Goal: Information Seeking & Learning: Learn about a topic

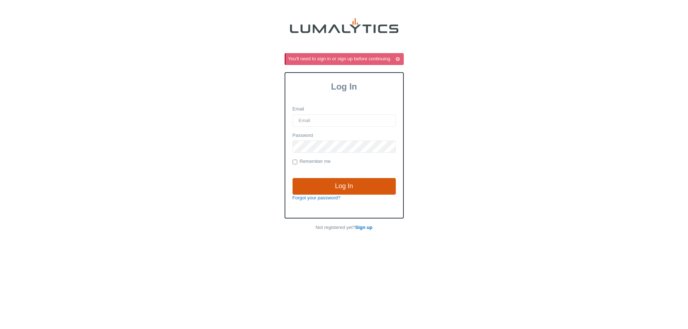
type input "[EMAIL_ADDRESS][DOMAIN_NAME]"
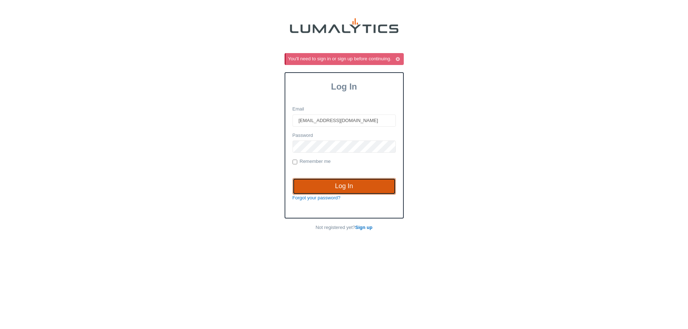
click at [332, 187] on input "Log In" at bounding box center [343, 186] width 103 height 17
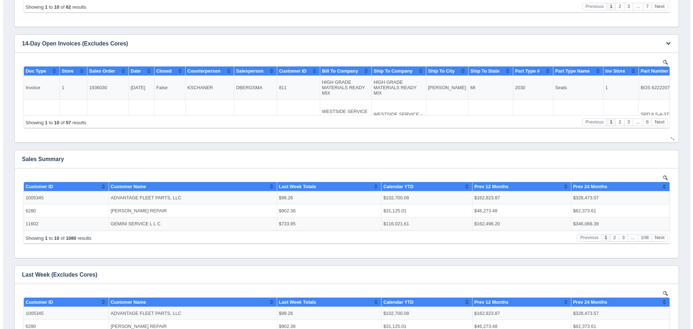
scroll to position [36, 0]
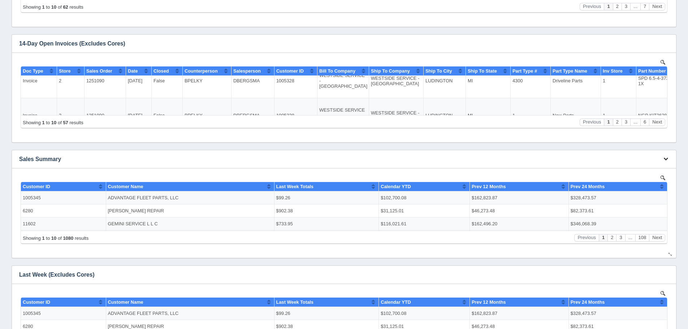
click at [664, 160] on icon "button" at bounding box center [665, 158] width 5 height 5
click at [662, 176] on link "View all results" at bounding box center [642, 180] width 58 height 10
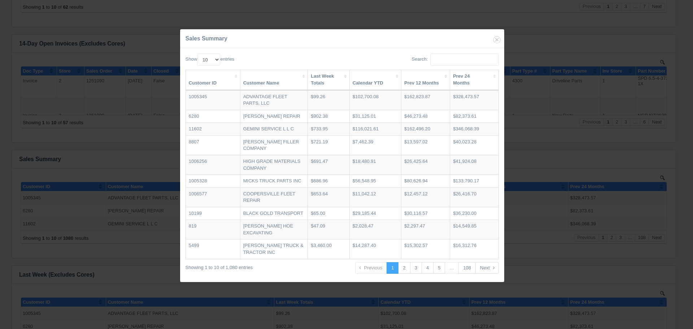
click at [314, 87] on th "Last Week Totals" at bounding box center [329, 80] width 42 height 20
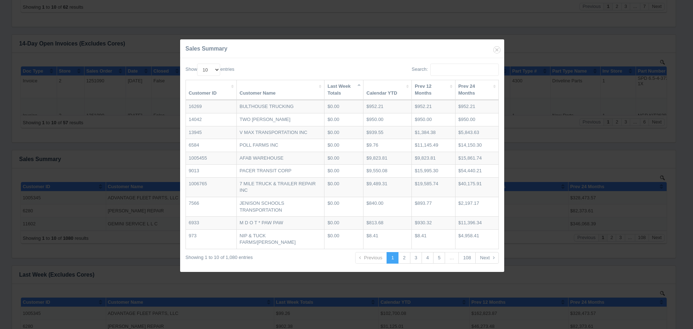
click at [325, 87] on th "Last Week Totals" at bounding box center [344, 90] width 39 height 20
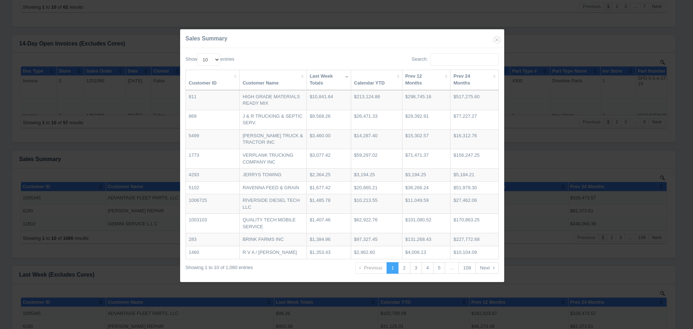
click at [353, 71] on th "Calendar YTD" at bounding box center [376, 80] width 51 height 20
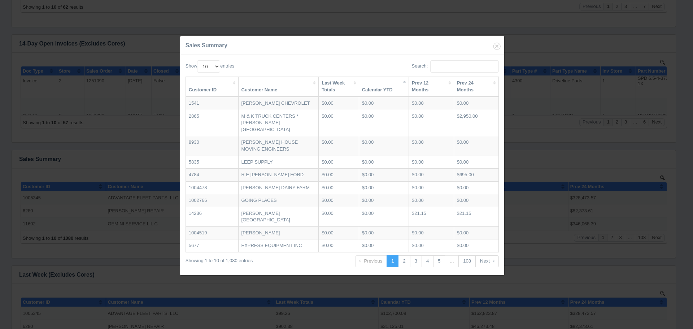
click at [359, 77] on th "Calendar YTD" at bounding box center [384, 87] width 50 height 20
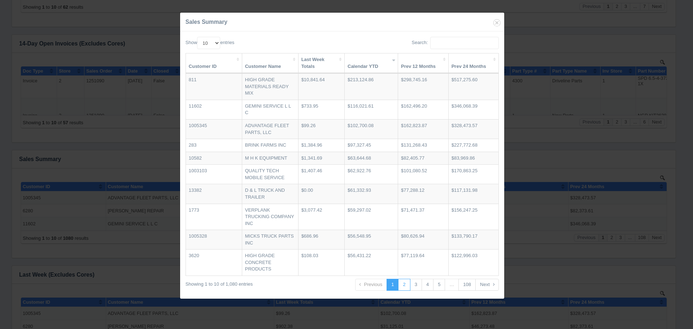
click at [402, 286] on link "2" at bounding box center [404, 285] width 12 height 12
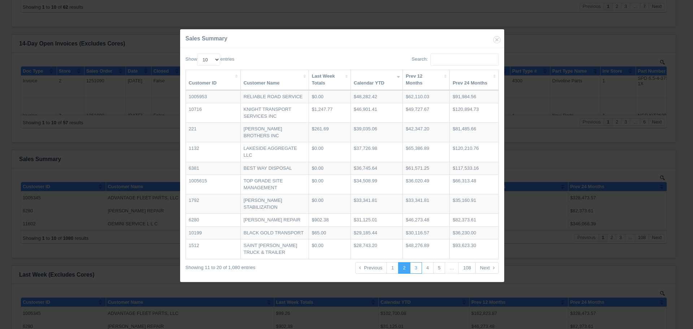
click at [413, 274] on link "3" at bounding box center [416, 268] width 12 height 12
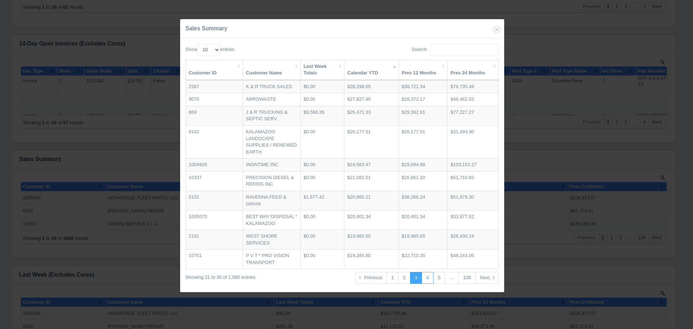
click at [425, 279] on link "4" at bounding box center [428, 278] width 12 height 12
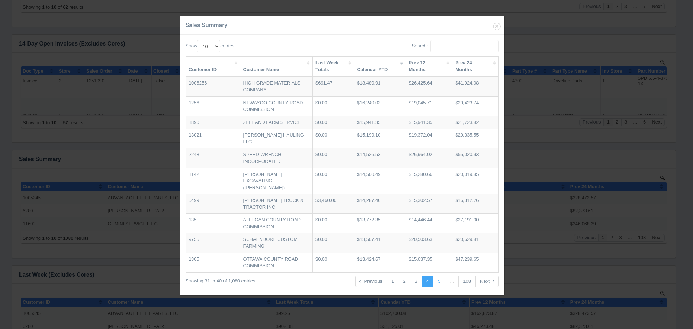
click at [441, 277] on link "5" at bounding box center [439, 281] width 12 height 12
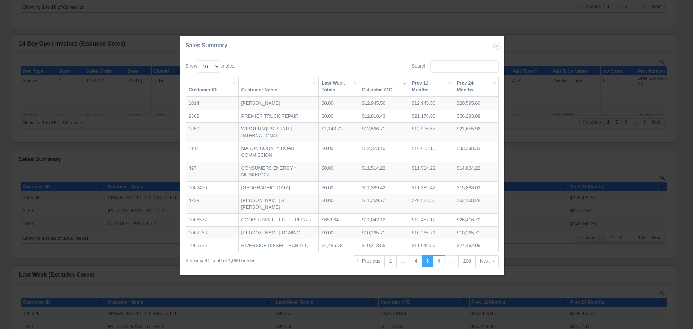
click at [439, 263] on link "6" at bounding box center [439, 261] width 12 height 12
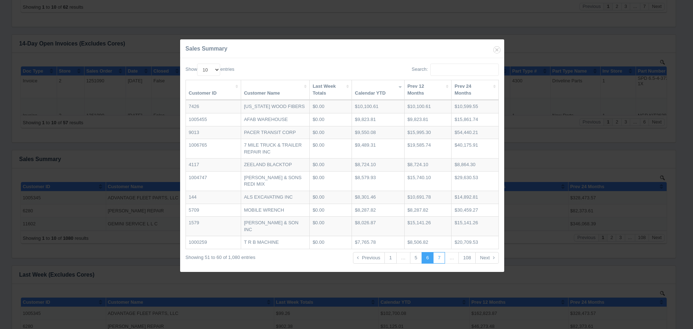
click at [442, 264] on link "7" at bounding box center [439, 258] width 12 height 12
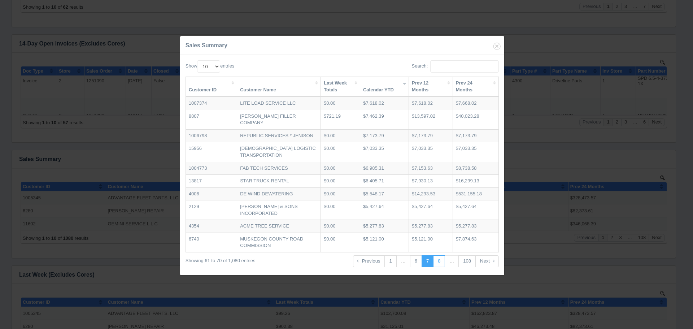
click at [443, 263] on link "8" at bounding box center [439, 261] width 12 height 12
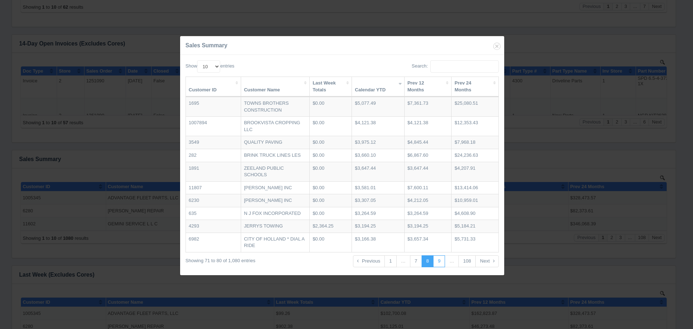
click at [440, 263] on link "9" at bounding box center [439, 261] width 12 height 12
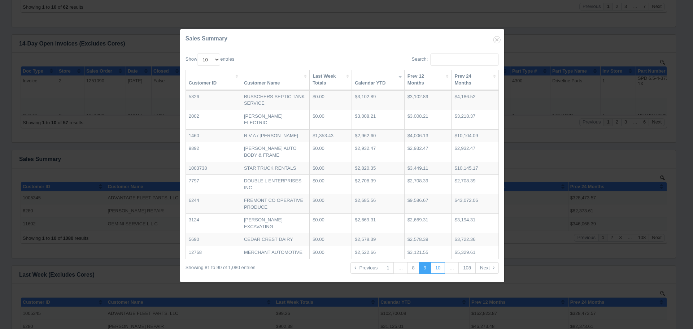
click at [438, 267] on link "10" at bounding box center [438, 268] width 14 height 12
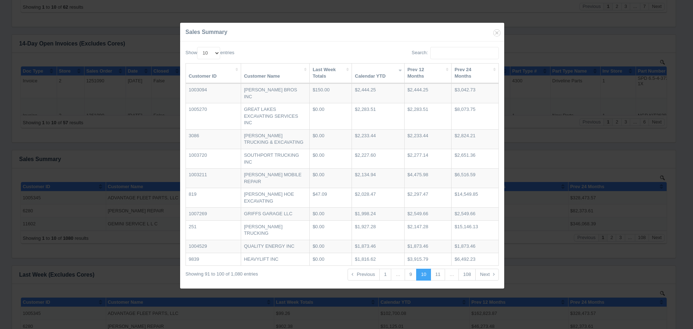
click at [475, 77] on th "Prev 24 Months" at bounding box center [475, 74] width 47 height 20
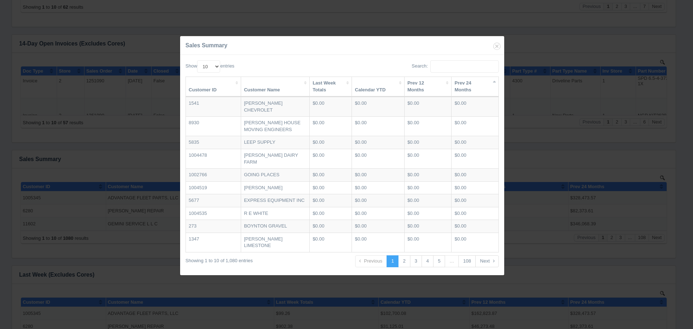
click at [476, 83] on th "Prev 24 Months" at bounding box center [475, 87] width 47 height 20
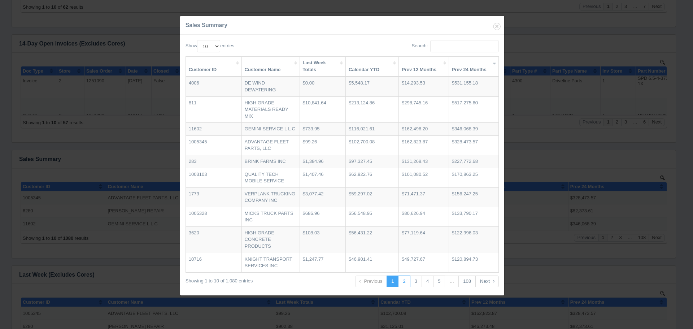
click at [402, 280] on link "2" at bounding box center [404, 281] width 12 height 12
